Goal: Task Accomplishment & Management: Use online tool/utility

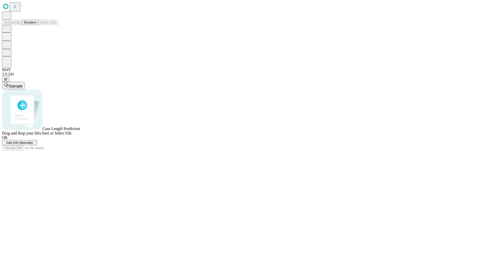
click at [37, 25] on button "Duration" at bounding box center [30, 22] width 17 height 5
click at [33, 145] on span "Add Info Manually" at bounding box center [19, 143] width 27 height 4
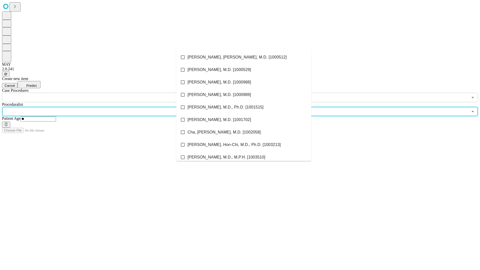
click at [244, 57] on li "[PERSON_NAME], [PERSON_NAME], M.D. [1000512]" at bounding box center [243, 57] width 135 height 13
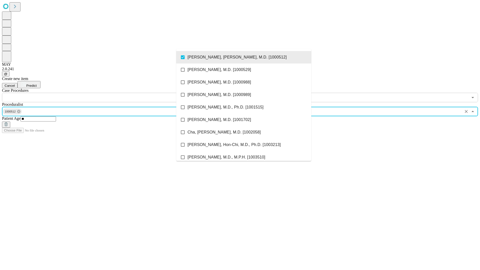
click at [105, 93] on input "text" at bounding box center [235, 98] width 466 height 10
